Goal: Find specific page/section

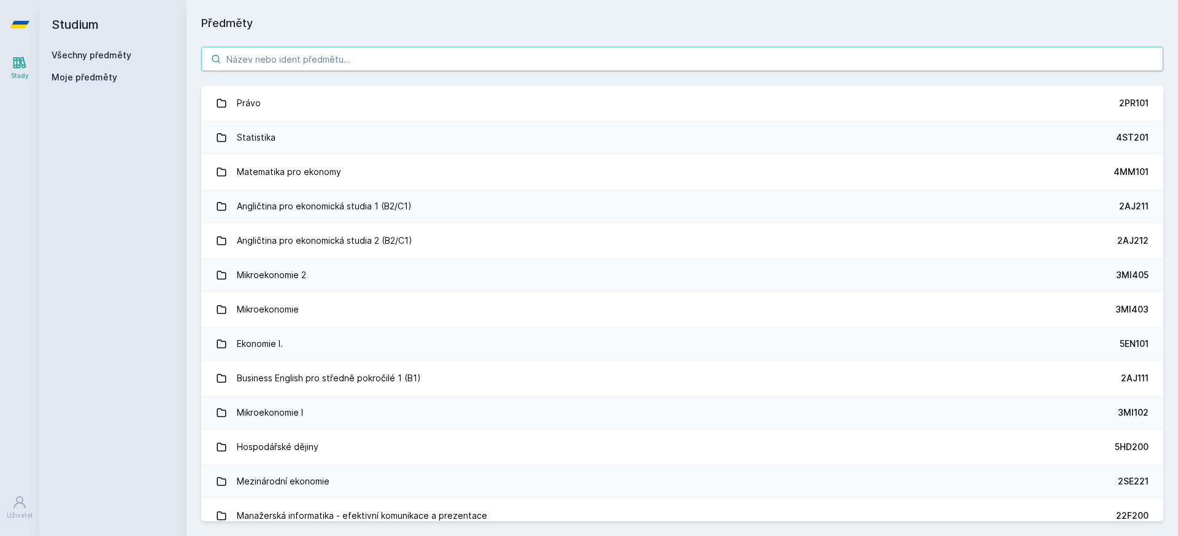
click at [576, 68] on input "search" at bounding box center [682, 59] width 962 height 25
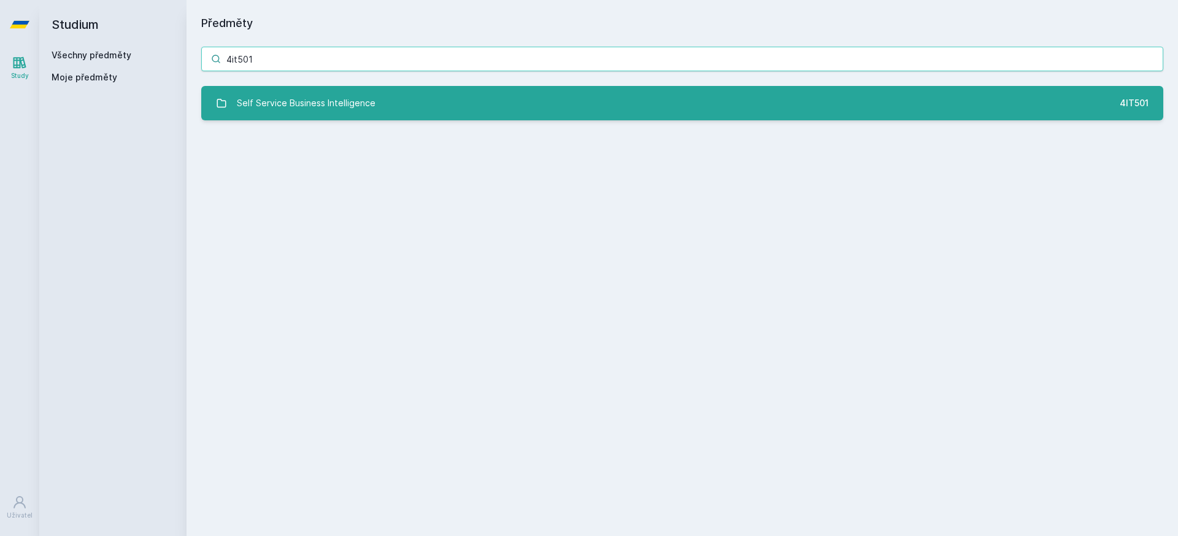
type input "4it501"
click at [382, 110] on link "Self Service Business Intelligence 4IT501" at bounding box center [682, 103] width 962 height 34
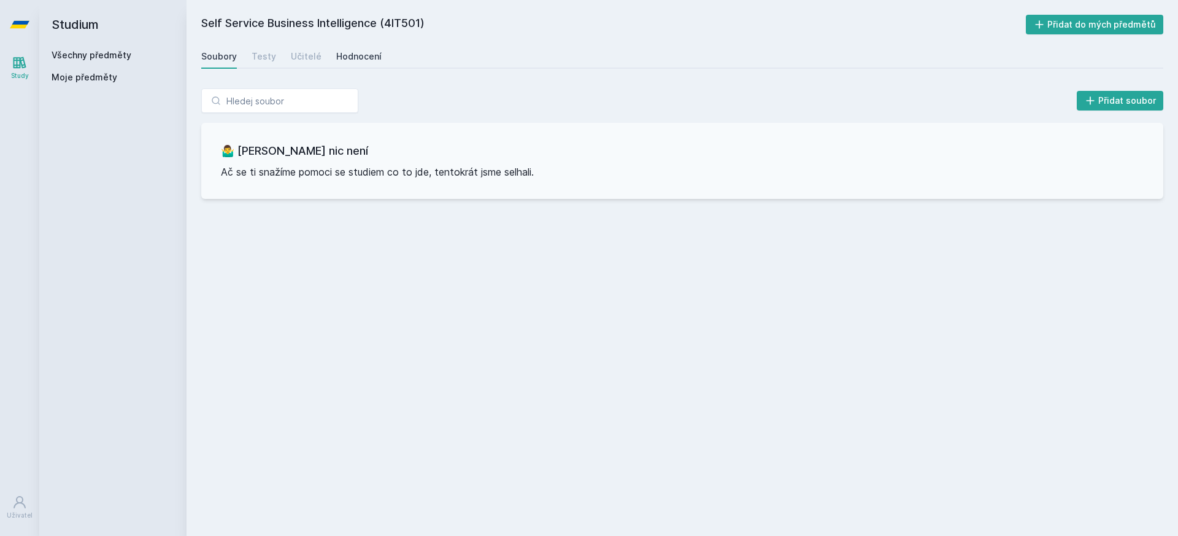
click at [354, 52] on div "Hodnocení" at bounding box center [358, 56] width 45 height 12
click at [313, 50] on div "Učitelé" at bounding box center [306, 56] width 31 height 12
